Goal: Task Accomplishment & Management: Manage account settings

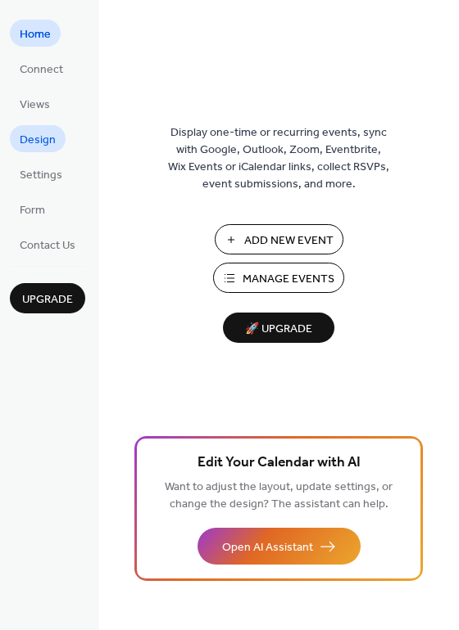
click at [42, 143] on span "Design" at bounding box center [38, 140] width 36 height 17
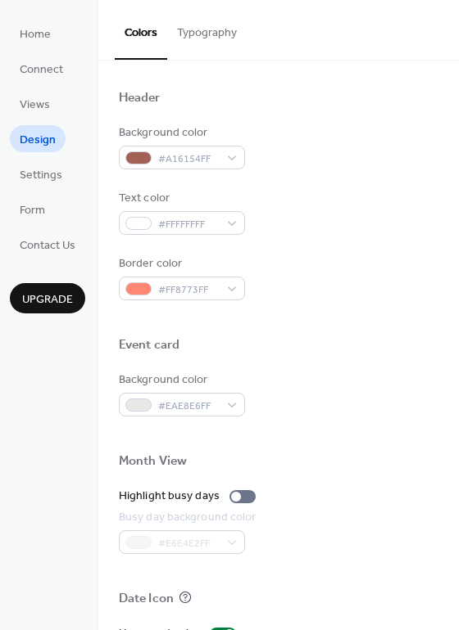
scroll to position [537, 0]
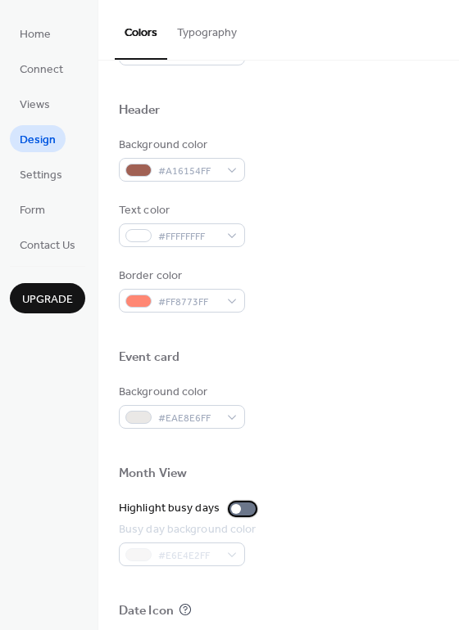
click at [244, 507] on div at bounding box center [242, 509] width 26 height 13
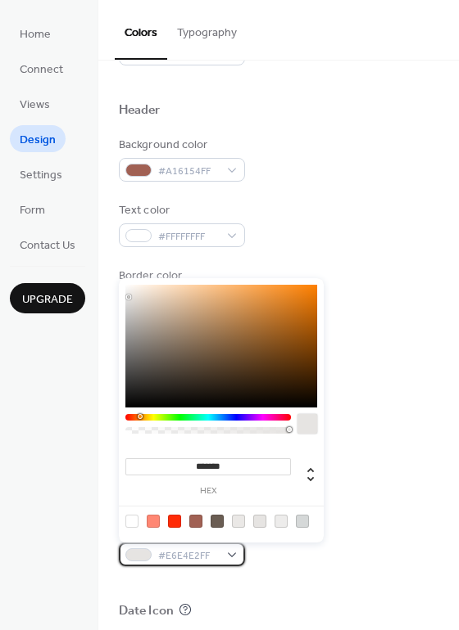
click at [230, 551] on div "#E6E4E2FF" at bounding box center [182, 555] width 126 height 24
click at [305, 518] on div at bounding box center [302, 521] width 13 height 13
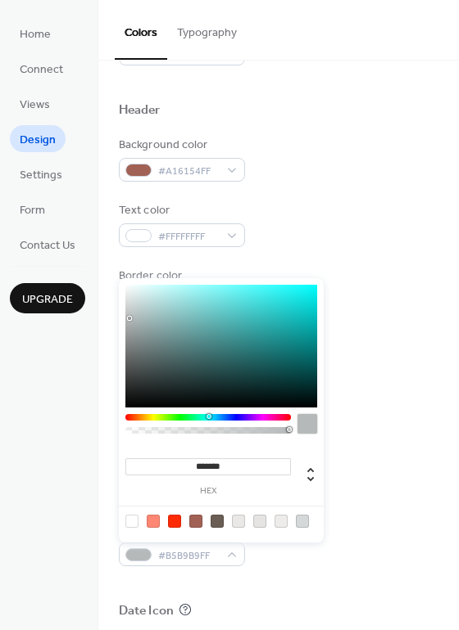
click at [130, 319] on div at bounding box center [221, 346] width 192 height 123
click at [140, 317] on div at bounding box center [221, 346] width 192 height 123
click at [130, 294] on div at bounding box center [221, 346] width 192 height 123
click at [127, 324] on div at bounding box center [221, 346] width 192 height 123
click at [129, 338] on div at bounding box center [221, 346] width 192 height 123
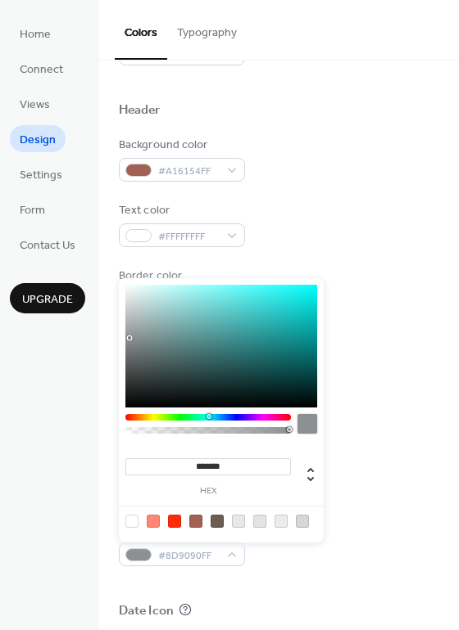
click at [133, 359] on div at bounding box center [221, 346] width 192 height 123
click at [136, 377] on div at bounding box center [221, 346] width 192 height 123
click at [136, 332] on div at bounding box center [221, 346] width 192 height 123
click at [138, 313] on div at bounding box center [221, 346] width 192 height 123
click at [137, 293] on div at bounding box center [221, 346] width 192 height 123
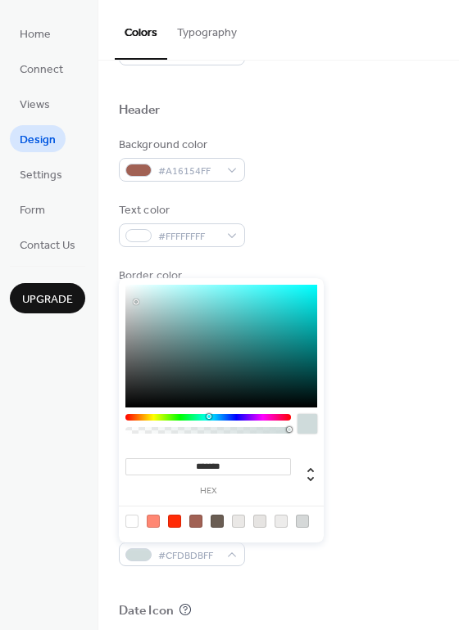
click at [136, 302] on div at bounding box center [221, 346] width 192 height 123
click at [142, 292] on div at bounding box center [221, 346] width 192 height 123
click at [141, 306] on div at bounding box center [221, 346] width 192 height 123
click at [129, 312] on div at bounding box center [221, 346] width 192 height 123
click at [132, 331] on div at bounding box center [221, 346] width 192 height 123
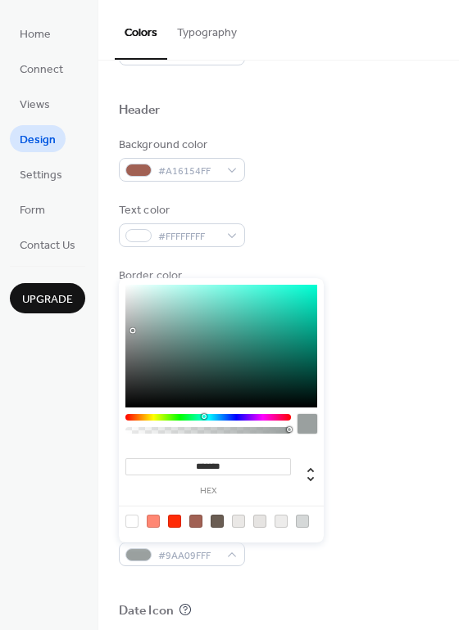
click at [202, 416] on div at bounding box center [207, 417] width 165 height 7
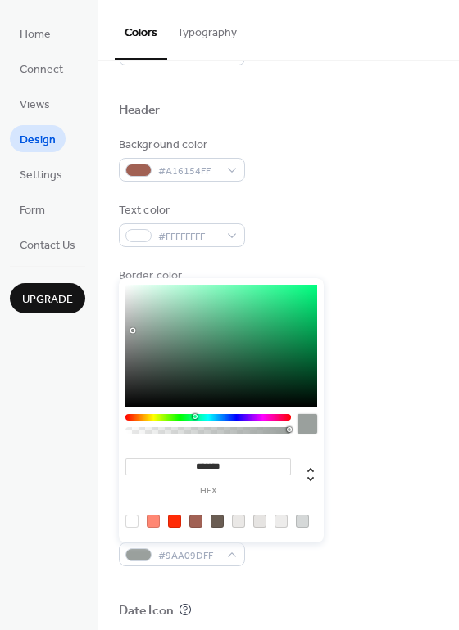
drag, startPoint x: 202, startPoint y: 415, endPoint x: 195, endPoint y: 420, distance: 8.9
click at [195, 419] on div at bounding box center [207, 417] width 165 height 7
click at [168, 347] on div at bounding box center [221, 346] width 192 height 123
click at [167, 328] on div at bounding box center [221, 346] width 192 height 123
click at [168, 318] on div at bounding box center [221, 346] width 192 height 123
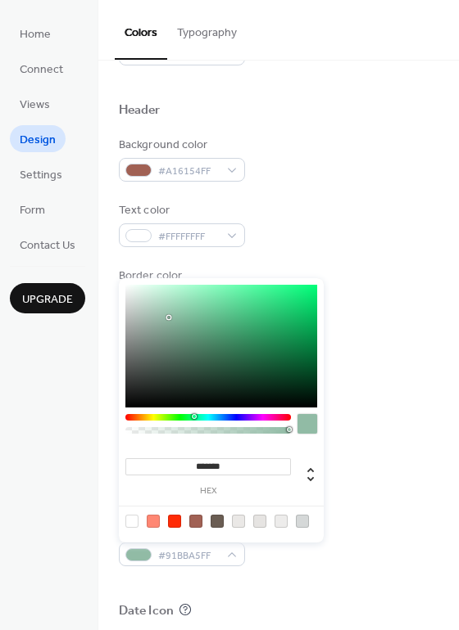
click at [168, 309] on div at bounding box center [221, 346] width 192 height 123
click at [154, 307] on div at bounding box center [221, 346] width 192 height 123
click at [147, 310] on div at bounding box center [221, 346] width 192 height 123
click at [133, 309] on div at bounding box center [221, 346] width 192 height 123
click at [138, 315] on div at bounding box center [221, 346] width 192 height 123
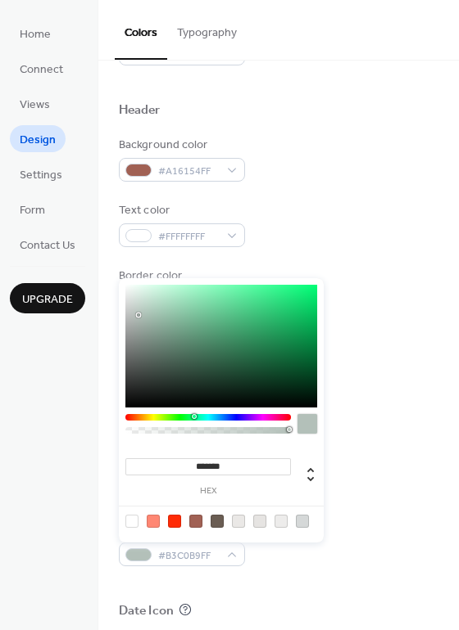
click at [145, 332] on div at bounding box center [221, 346] width 192 height 123
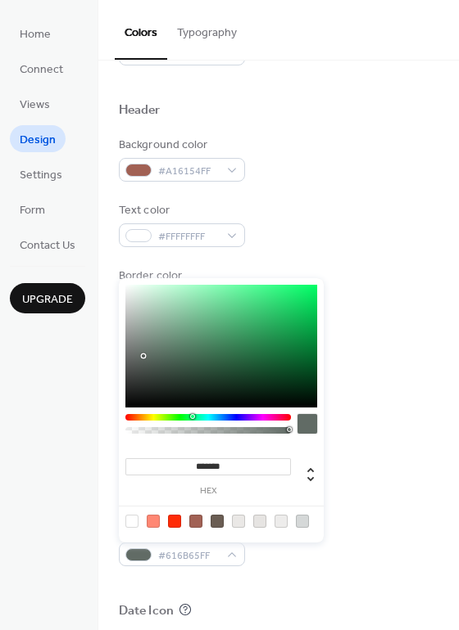
click at [143, 356] on div at bounding box center [221, 346] width 192 height 123
click at [142, 287] on div at bounding box center [221, 346] width 192 height 123
click at [147, 304] on div at bounding box center [221, 346] width 192 height 123
click at [163, 296] on div at bounding box center [221, 346] width 192 height 123
click at [168, 324] on div at bounding box center [221, 346] width 192 height 123
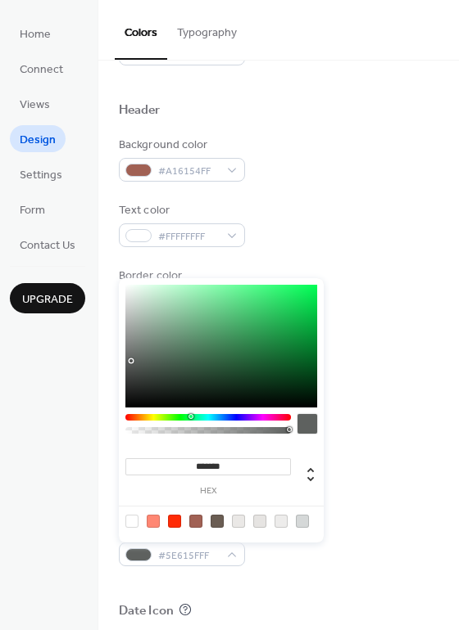
click at [131, 361] on div at bounding box center [221, 346] width 192 height 123
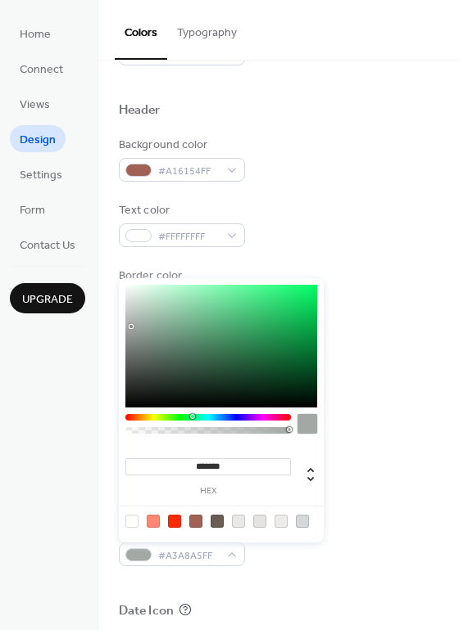
click at [131, 327] on div at bounding box center [221, 346] width 192 height 123
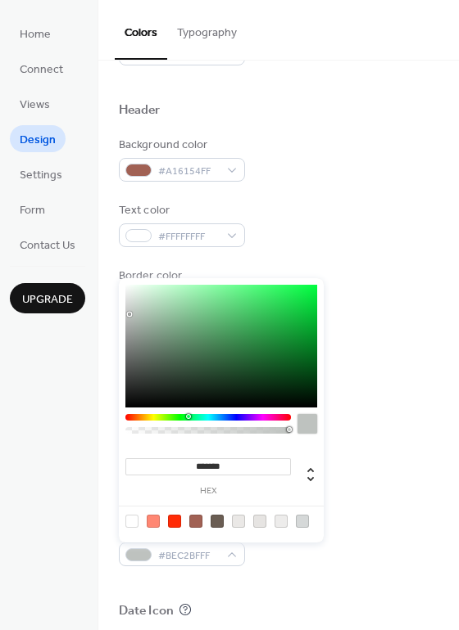
click at [129, 314] on div at bounding box center [221, 346] width 192 height 123
click at [131, 290] on div at bounding box center [221, 346] width 192 height 123
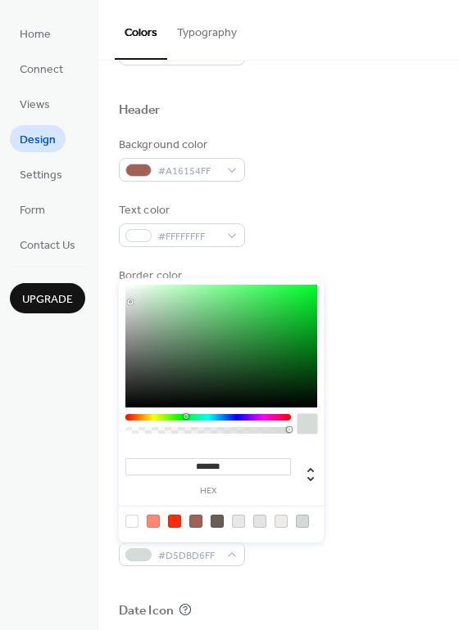
click at [131, 302] on div at bounding box center [221, 346] width 192 height 123
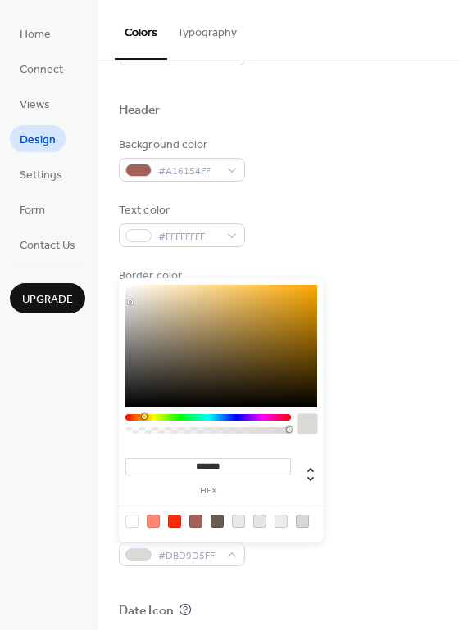
click at [142, 417] on div at bounding box center [207, 417] width 165 height 7
click at [135, 417] on div at bounding box center [207, 417] width 165 height 7
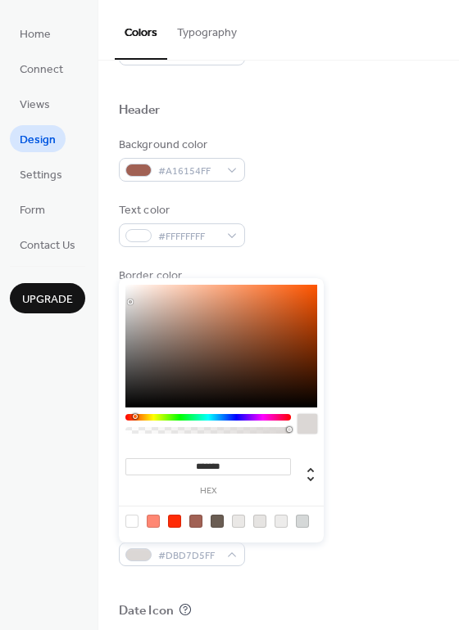
click at [130, 418] on div at bounding box center [207, 417] width 165 height 7
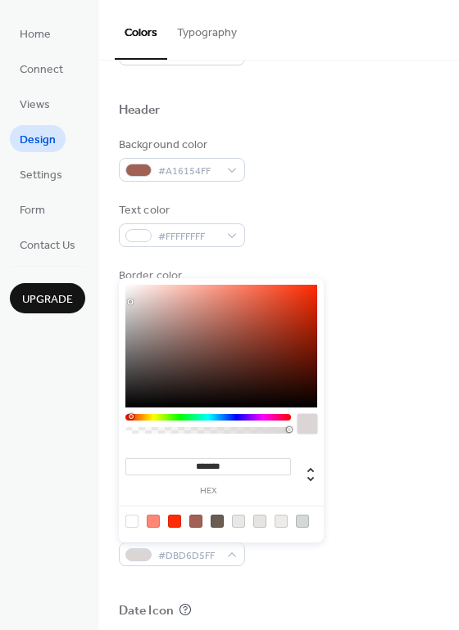
click at [127, 417] on div at bounding box center [207, 417] width 165 height 7
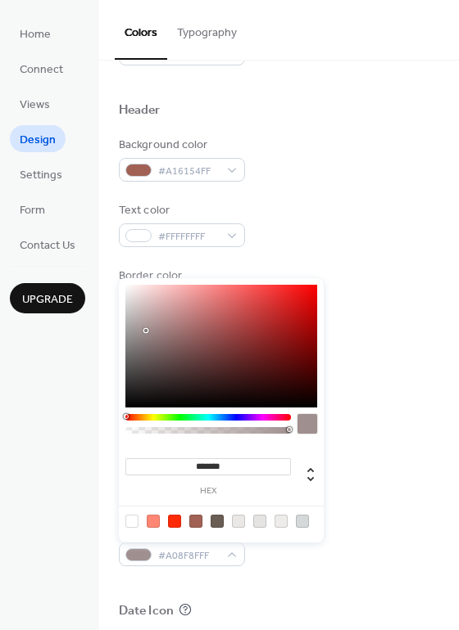
click at [146, 331] on div at bounding box center [221, 346] width 192 height 123
click at [147, 313] on div at bounding box center [221, 346] width 192 height 123
click at [147, 297] on div at bounding box center [221, 346] width 192 height 123
click at [158, 294] on div at bounding box center [221, 346] width 192 height 123
click at [160, 318] on div at bounding box center [221, 346] width 192 height 123
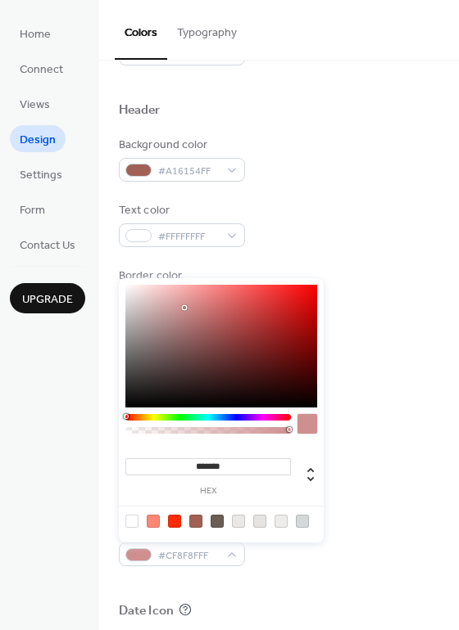
click at [185, 308] on div at bounding box center [221, 346] width 192 height 123
click at [176, 306] on div at bounding box center [221, 346] width 192 height 123
click at [167, 305] on div at bounding box center [221, 346] width 192 height 123
click at [165, 293] on div at bounding box center [221, 346] width 192 height 123
click at [165, 297] on div at bounding box center [221, 346] width 192 height 123
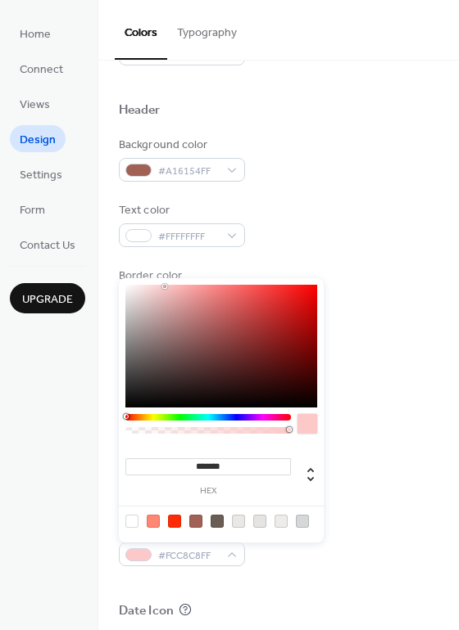
click at [165, 287] on div at bounding box center [221, 346] width 192 height 123
click at [165, 306] on div at bounding box center [221, 346] width 192 height 123
click at [165, 298] on div at bounding box center [221, 346] width 192 height 123
click at [165, 292] on div at bounding box center [221, 346] width 192 height 123
type input "*******"
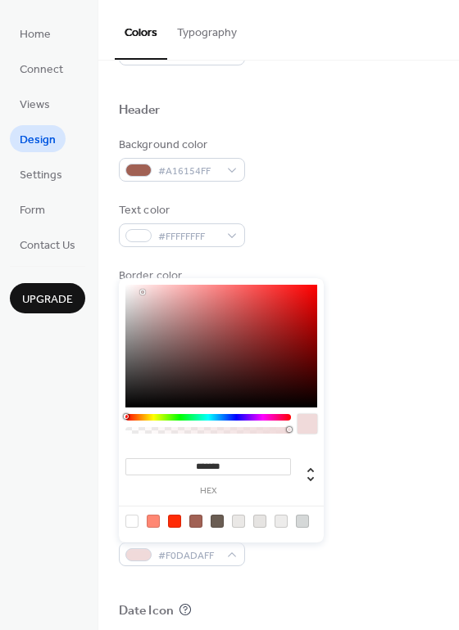
click at [142, 292] on div at bounding box center [221, 346] width 192 height 123
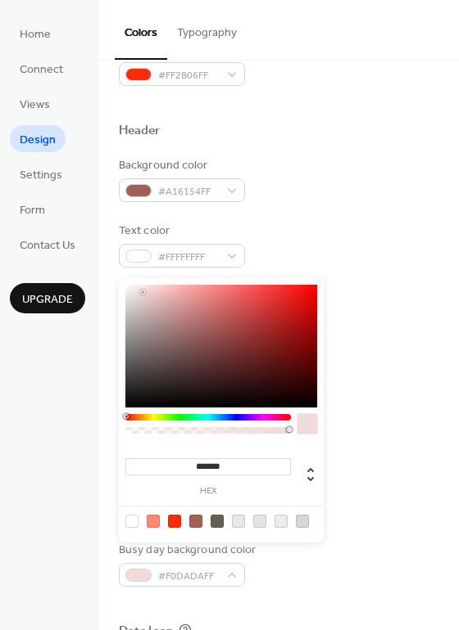
scroll to position [455, 0]
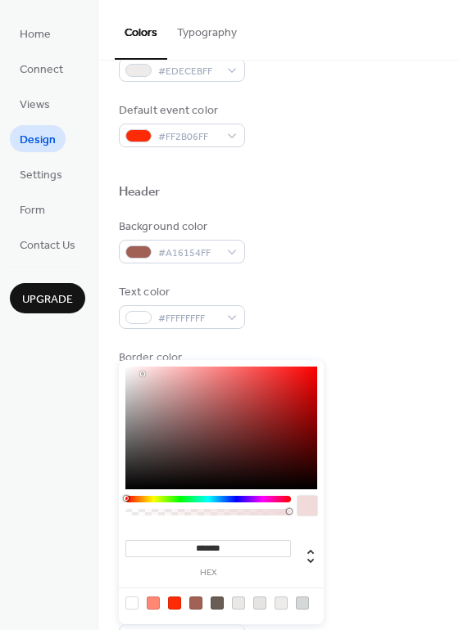
click at [304, 507] on div at bounding box center [307, 506] width 20 height 20
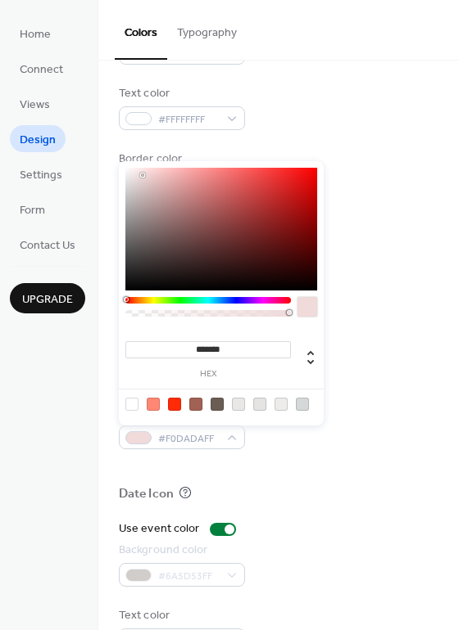
scroll to position [701, 0]
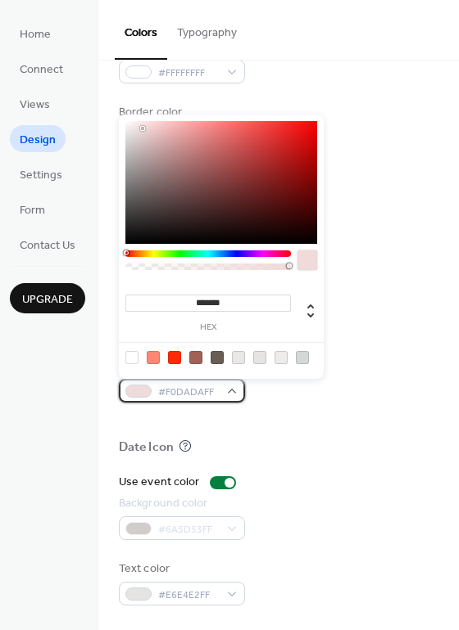
click at [137, 391] on div at bounding box center [138, 391] width 26 height 13
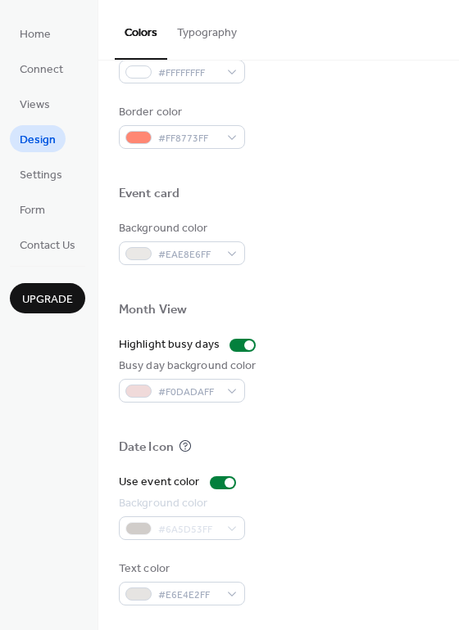
click at [323, 474] on div "Use event color" at bounding box center [278, 482] width 319 height 17
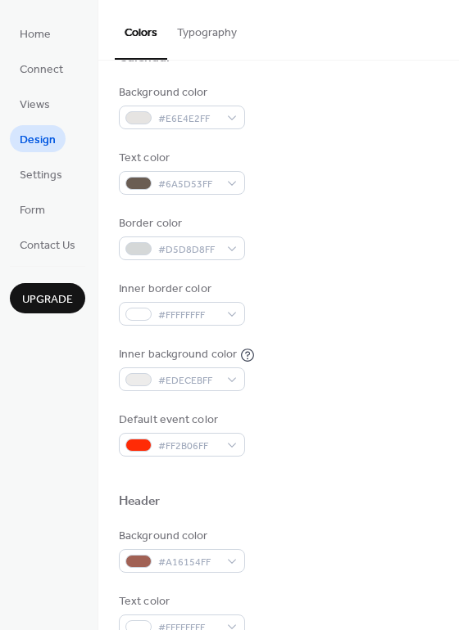
scroll to position [128, 0]
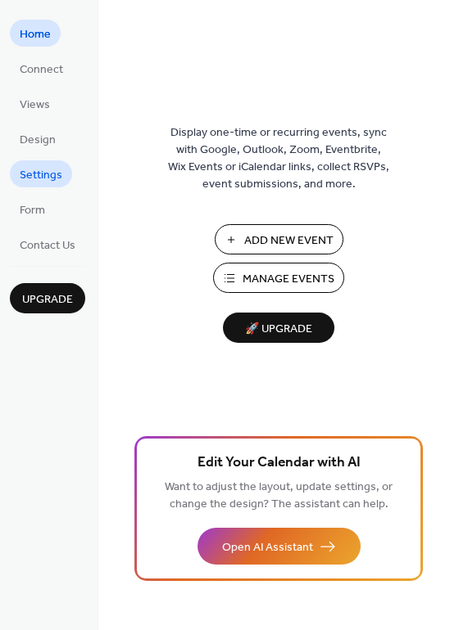
click at [40, 168] on span "Settings" at bounding box center [41, 175] width 43 height 17
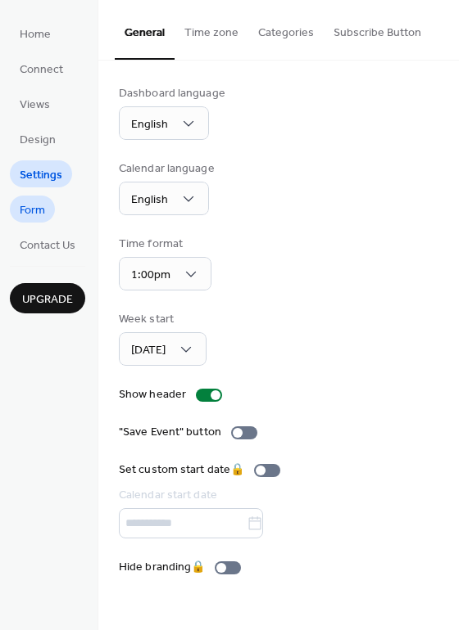
click at [37, 206] on span "Form" at bounding box center [32, 210] width 25 height 17
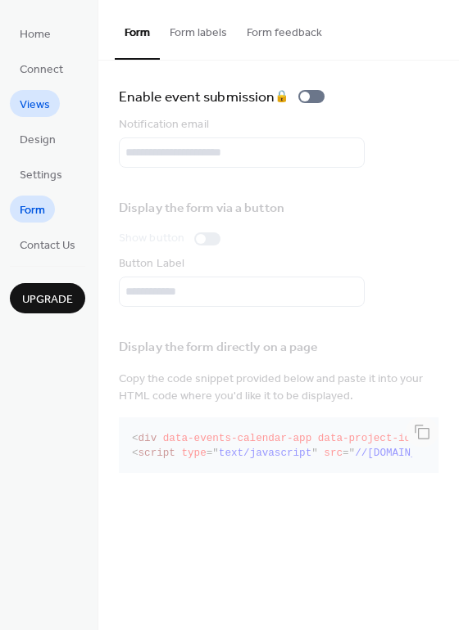
click at [31, 106] on span "Views" at bounding box center [35, 105] width 30 height 17
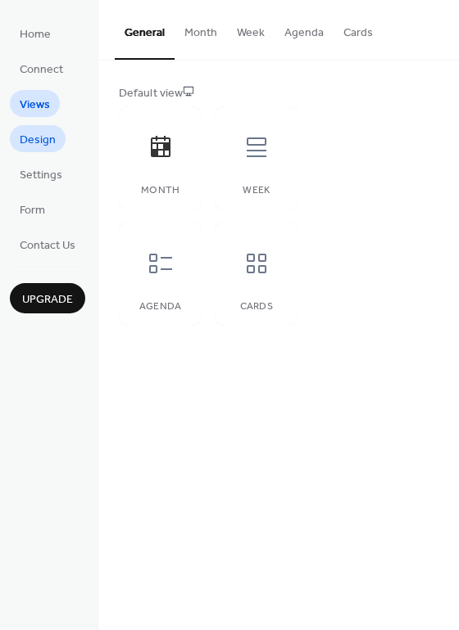
click at [39, 135] on span "Design" at bounding box center [38, 140] width 36 height 17
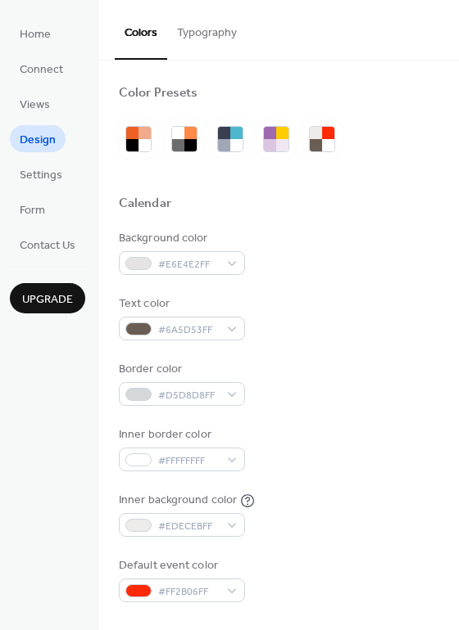
click at [204, 31] on button "Typography" at bounding box center [206, 29] width 79 height 58
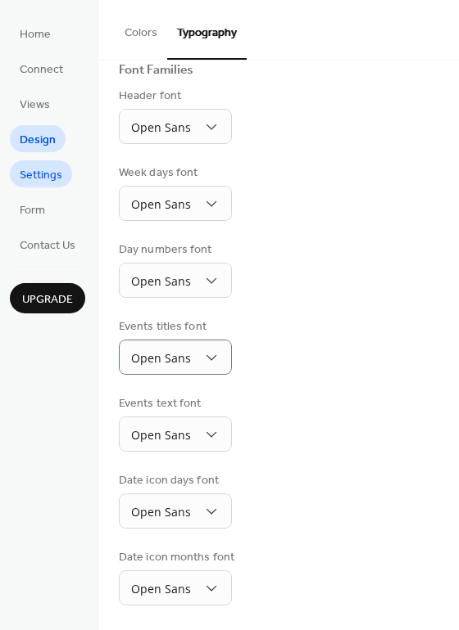
click at [37, 172] on span "Settings" at bounding box center [41, 175] width 43 height 17
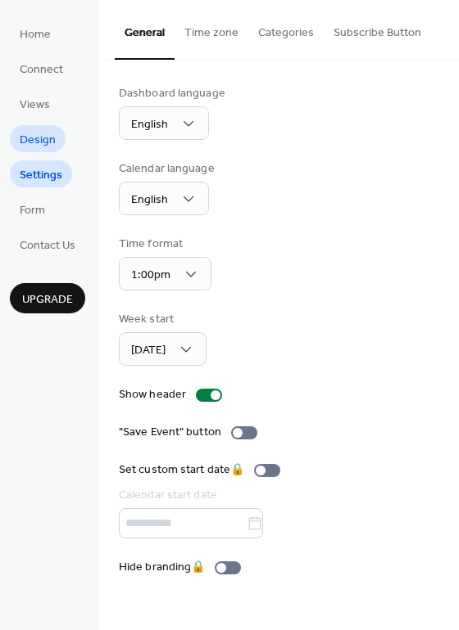
click at [37, 139] on span "Design" at bounding box center [38, 140] width 36 height 17
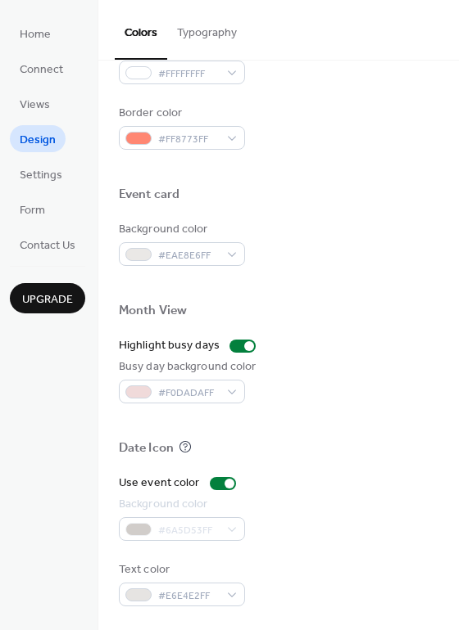
scroll to position [701, 0]
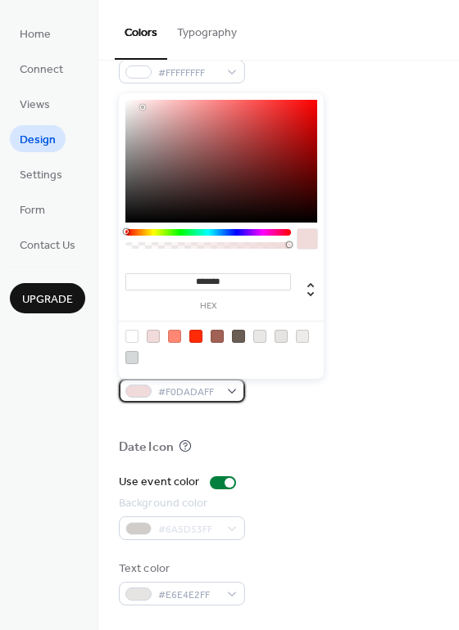
click at [232, 391] on div "#F0DADAFF" at bounding box center [182, 391] width 126 height 24
type input "*******"
click at [142, 114] on div at bounding box center [221, 161] width 192 height 123
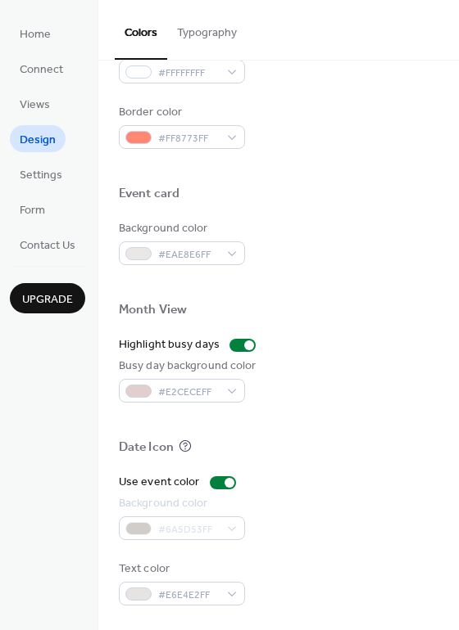
click at [354, 285] on div at bounding box center [278, 283] width 319 height 37
